Goal: Information Seeking & Learning: Learn about a topic

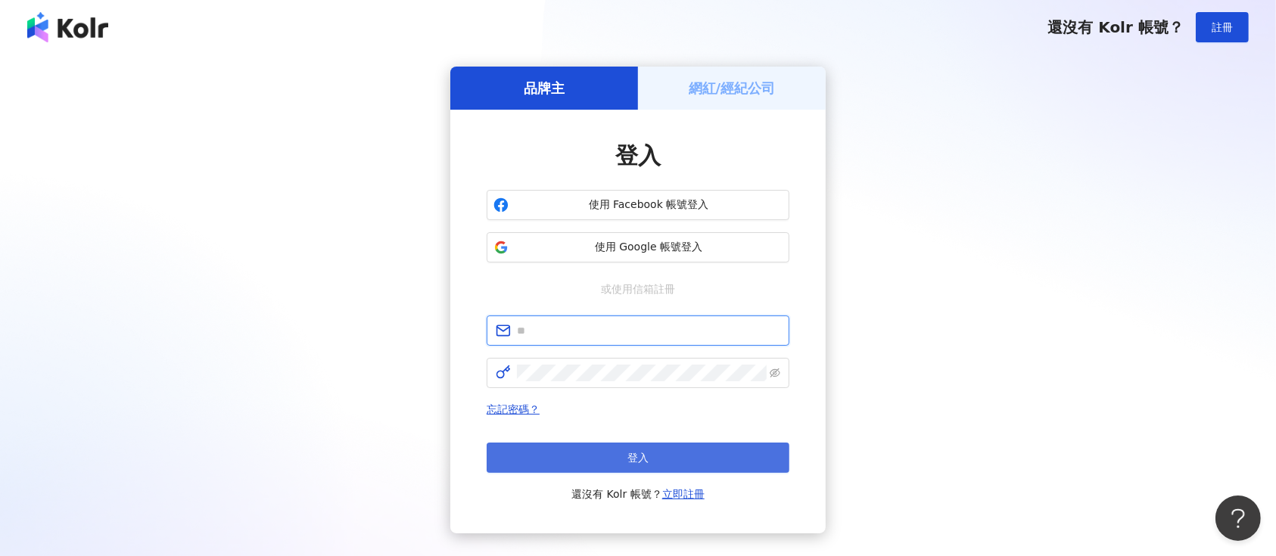
type input "**********"
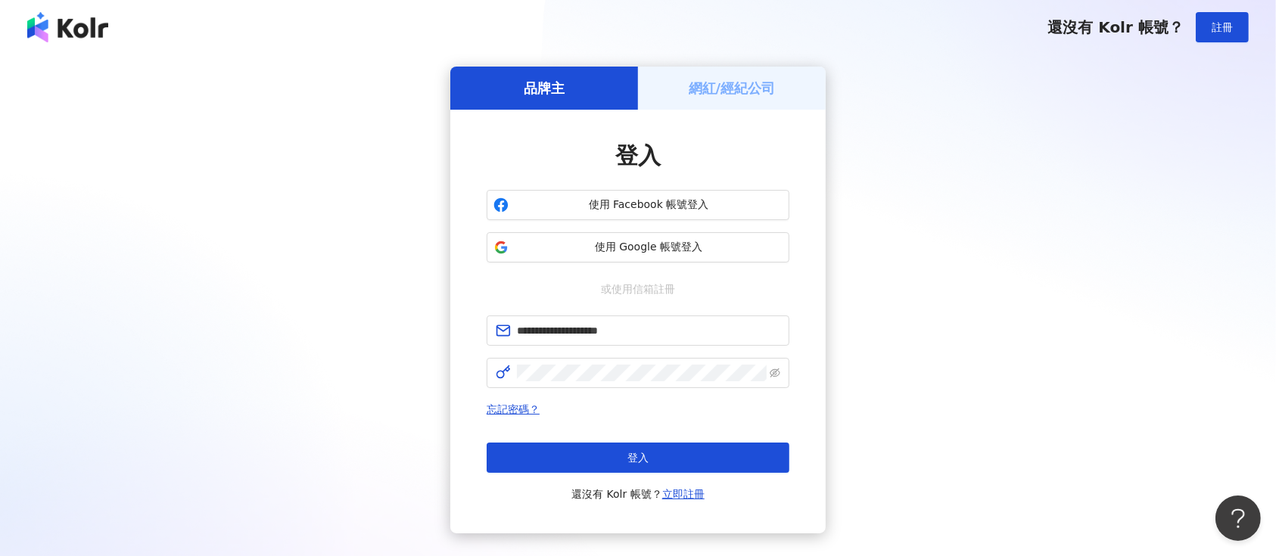
click at [682, 458] on button "登入" at bounding box center [638, 458] width 303 height 30
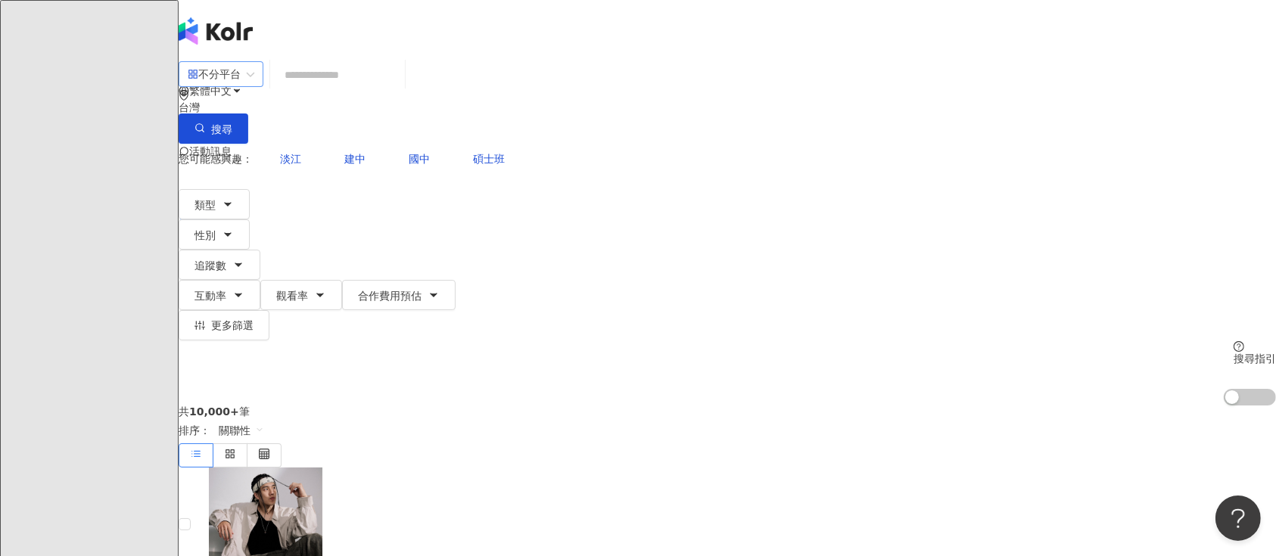
click at [254, 86] on span "不分平台" at bounding box center [221, 74] width 67 height 24
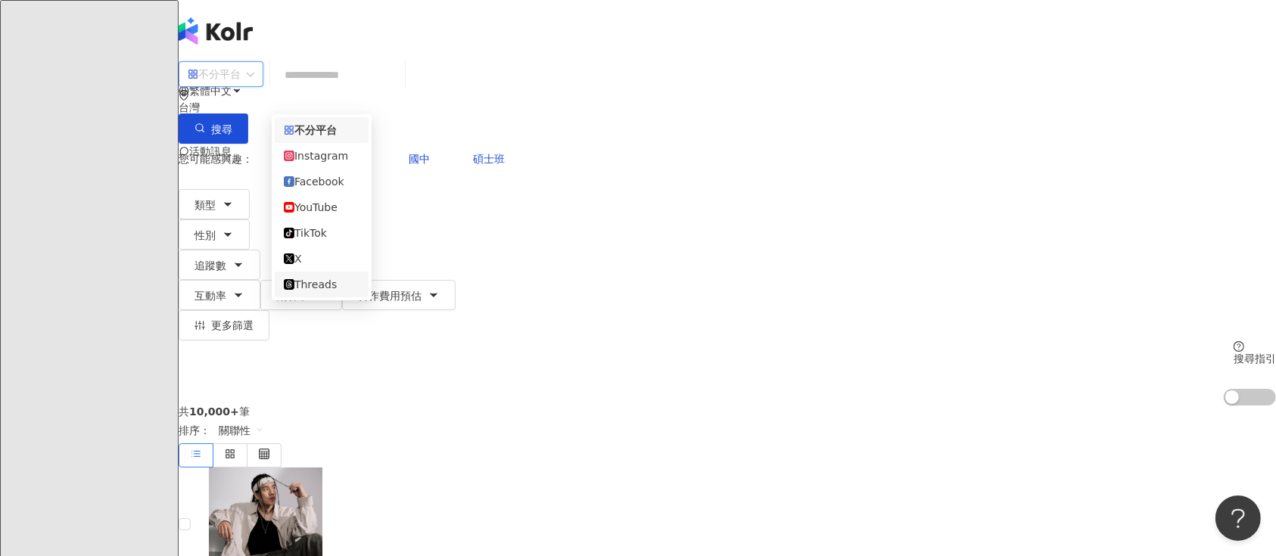
click at [322, 293] on div "Threads" at bounding box center [322, 284] width 76 height 17
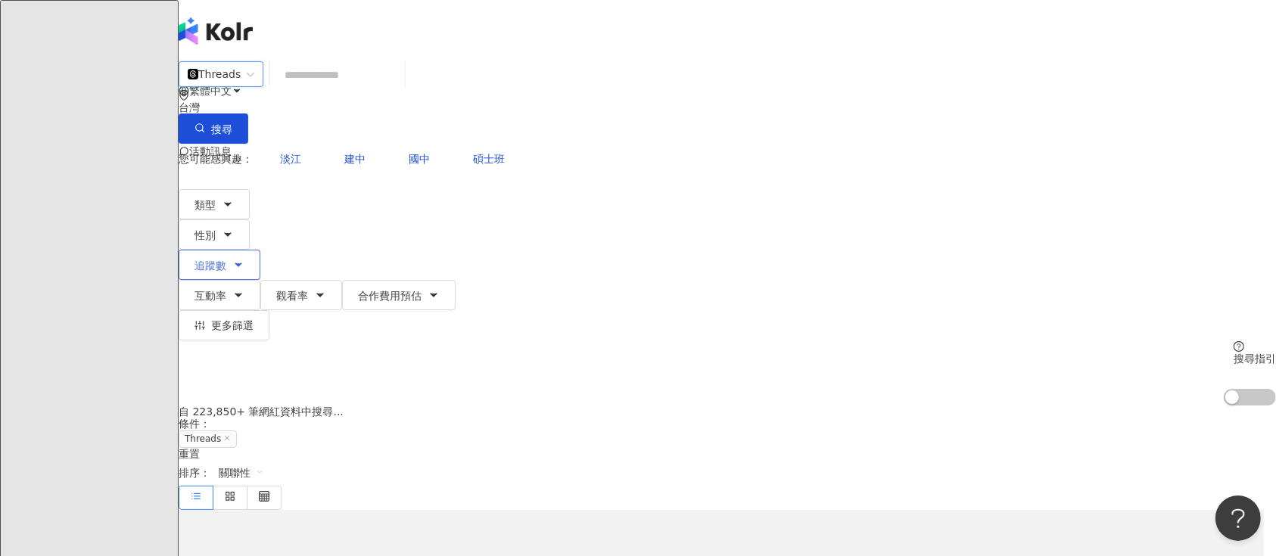
click at [226, 260] on span "追蹤數" at bounding box center [211, 266] width 32 height 12
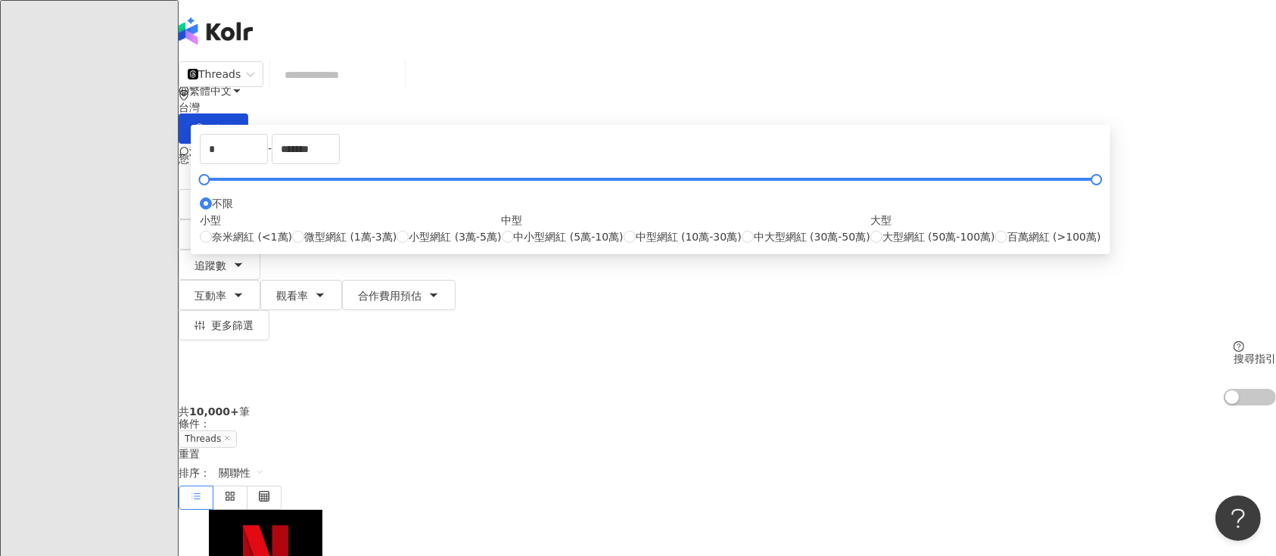
click at [570, 245] on div "小型 奈米網紅 (<1萬) 微型網紅 (1萬-3萬) 小型網紅 (3萬-5萬) 中型 中小型網紅 (5萬-10萬) 中型網紅 (10萬-30萬) 中大型網紅 …" at bounding box center [651, 228] width 902 height 33
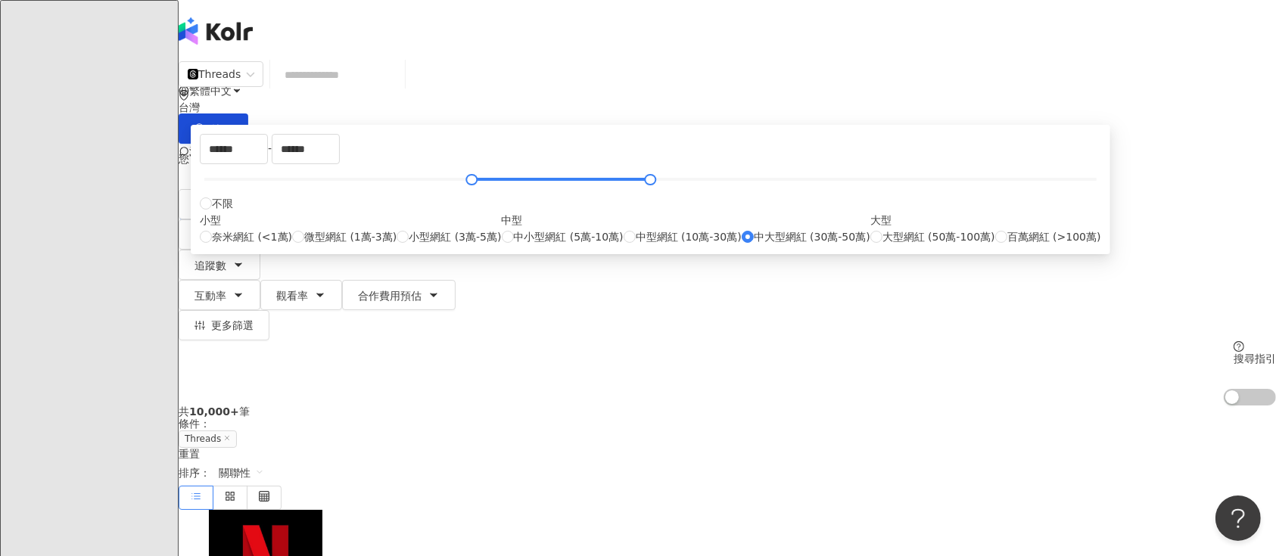
type input "******"
click at [248, 114] on button "搜尋" at bounding box center [214, 129] width 70 height 30
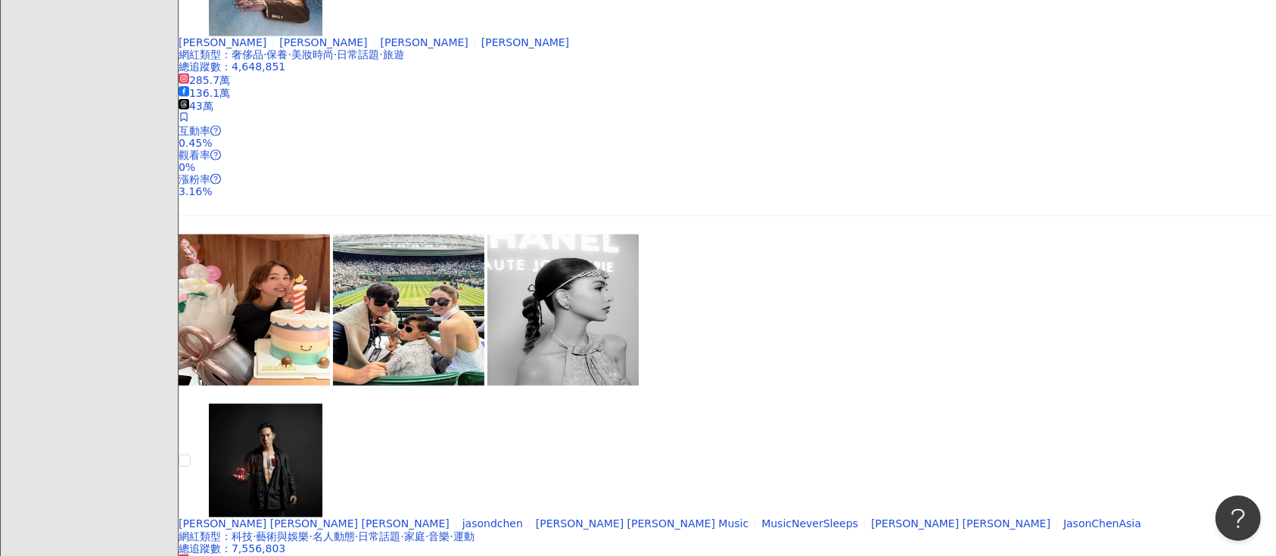
scroll to position [2018, 0]
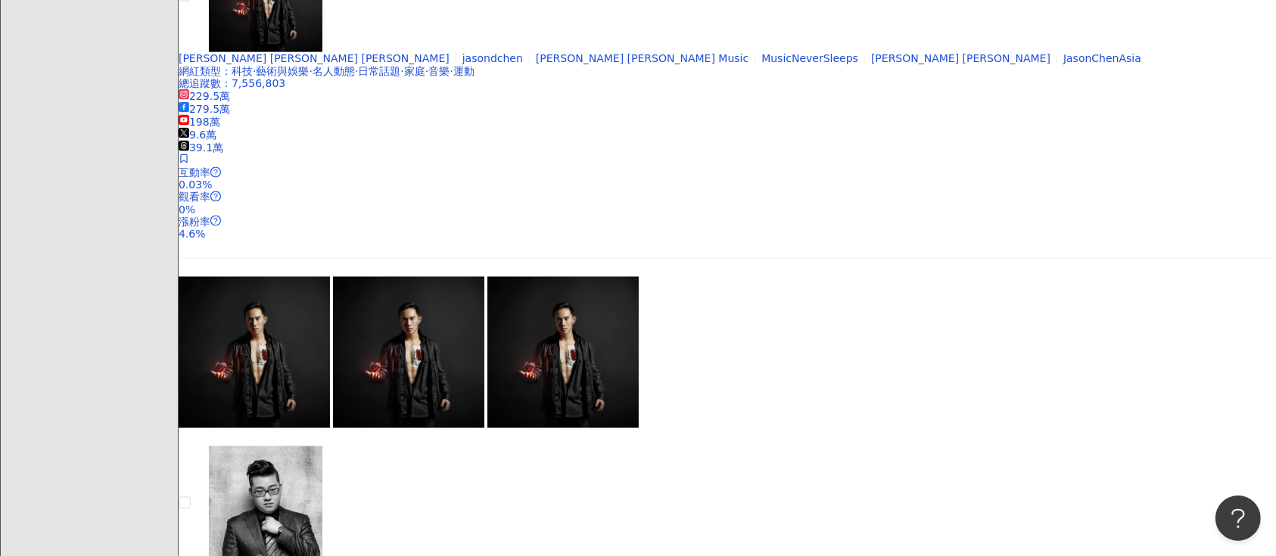
scroll to position [2523, 0]
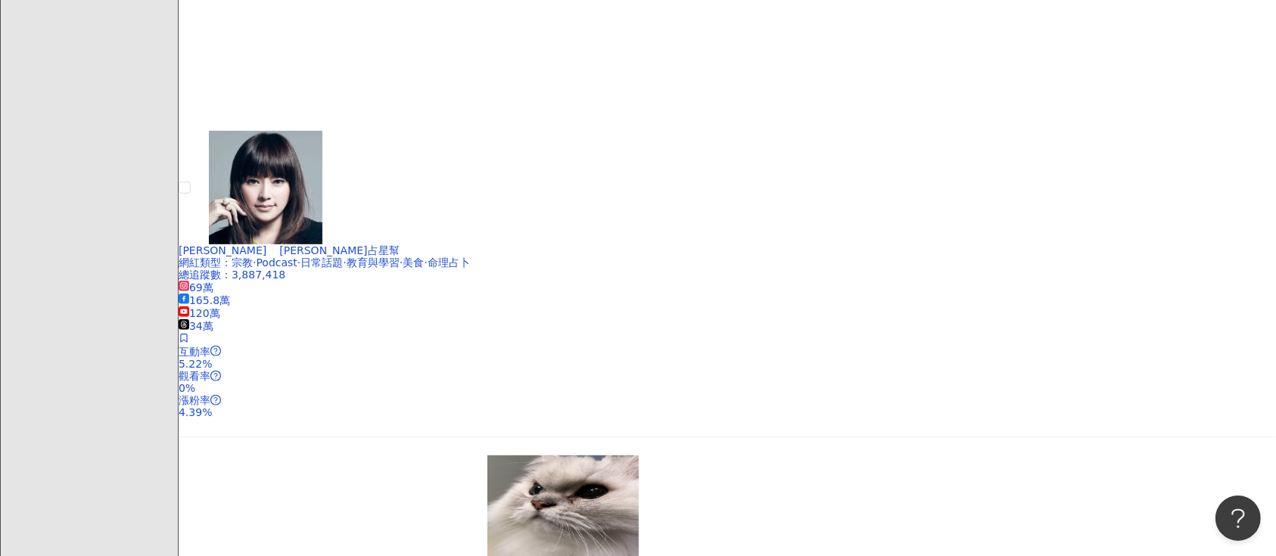
scroll to position [2512, 0]
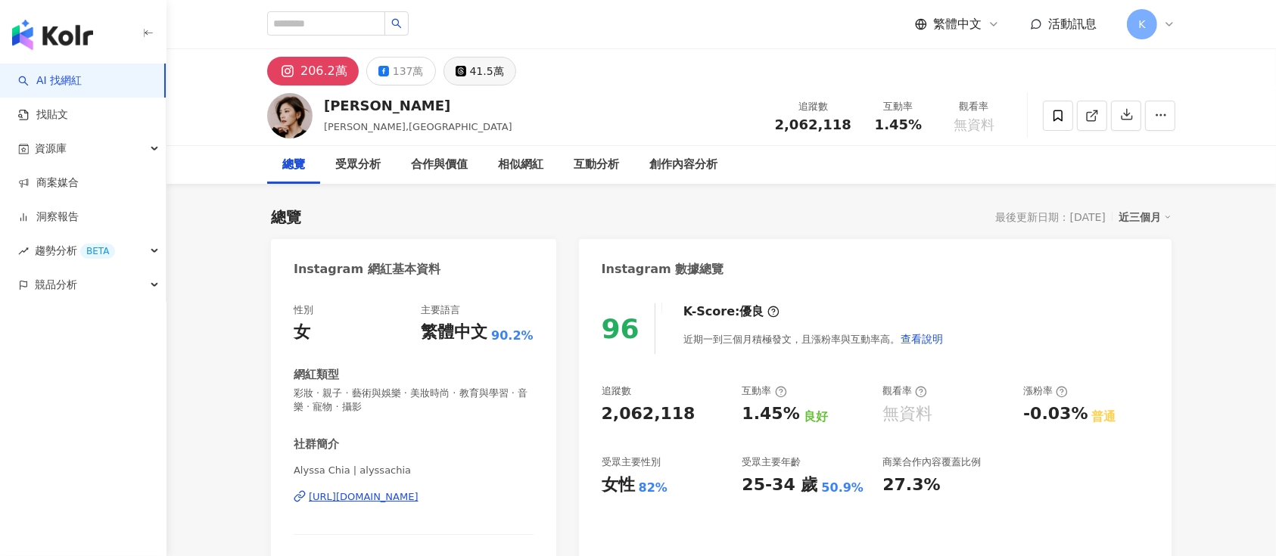
click at [481, 70] on div "41.5萬" at bounding box center [487, 71] width 34 height 21
click at [1092, 112] on icon at bounding box center [1093, 116] width 14 height 14
